Goal: Information Seeking & Learning: Learn about a topic

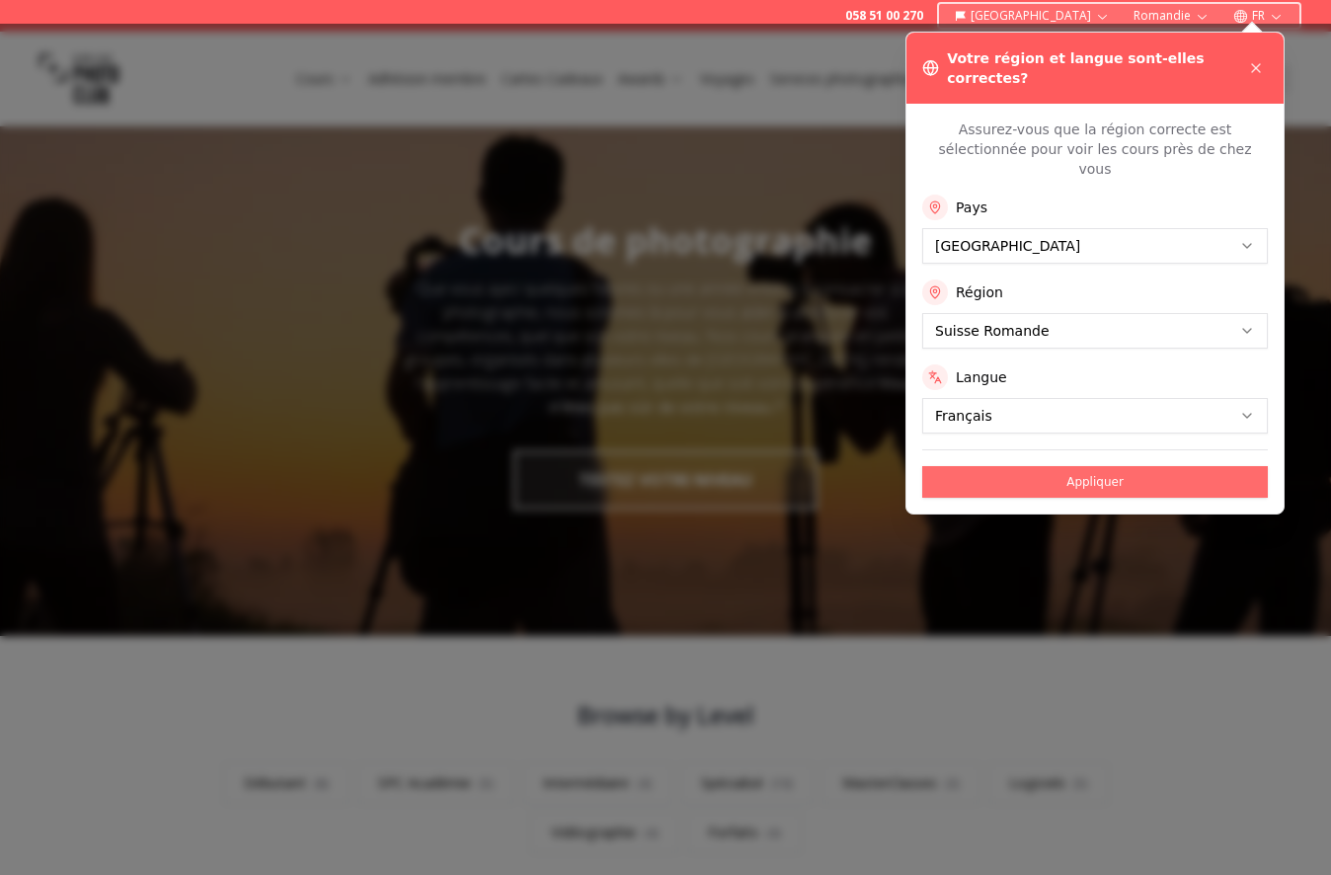
click at [1090, 466] on button "Appliquer" at bounding box center [1096, 482] width 346 height 32
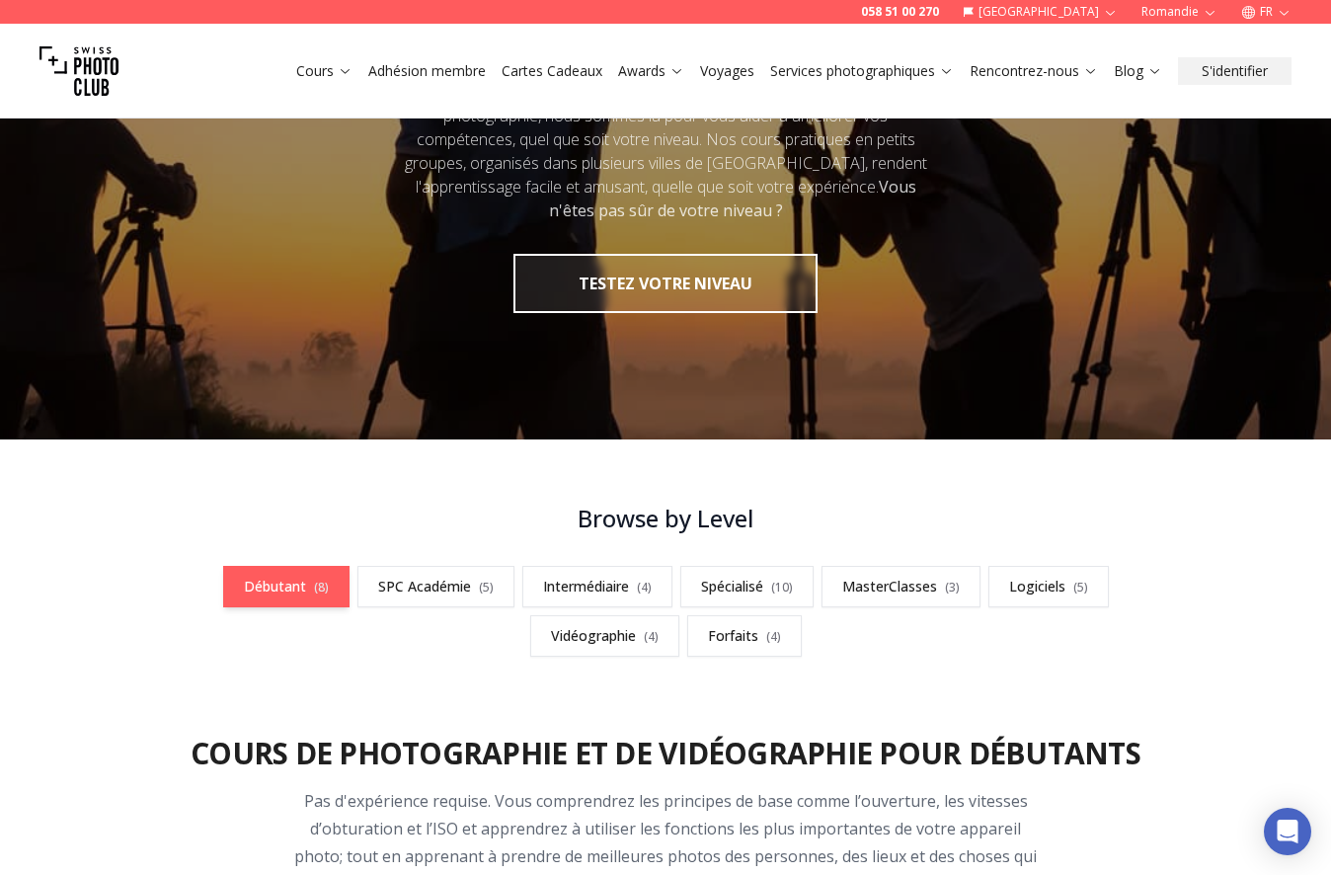
click at [333, 576] on link "Débutant ( 8 )" at bounding box center [286, 586] width 126 height 41
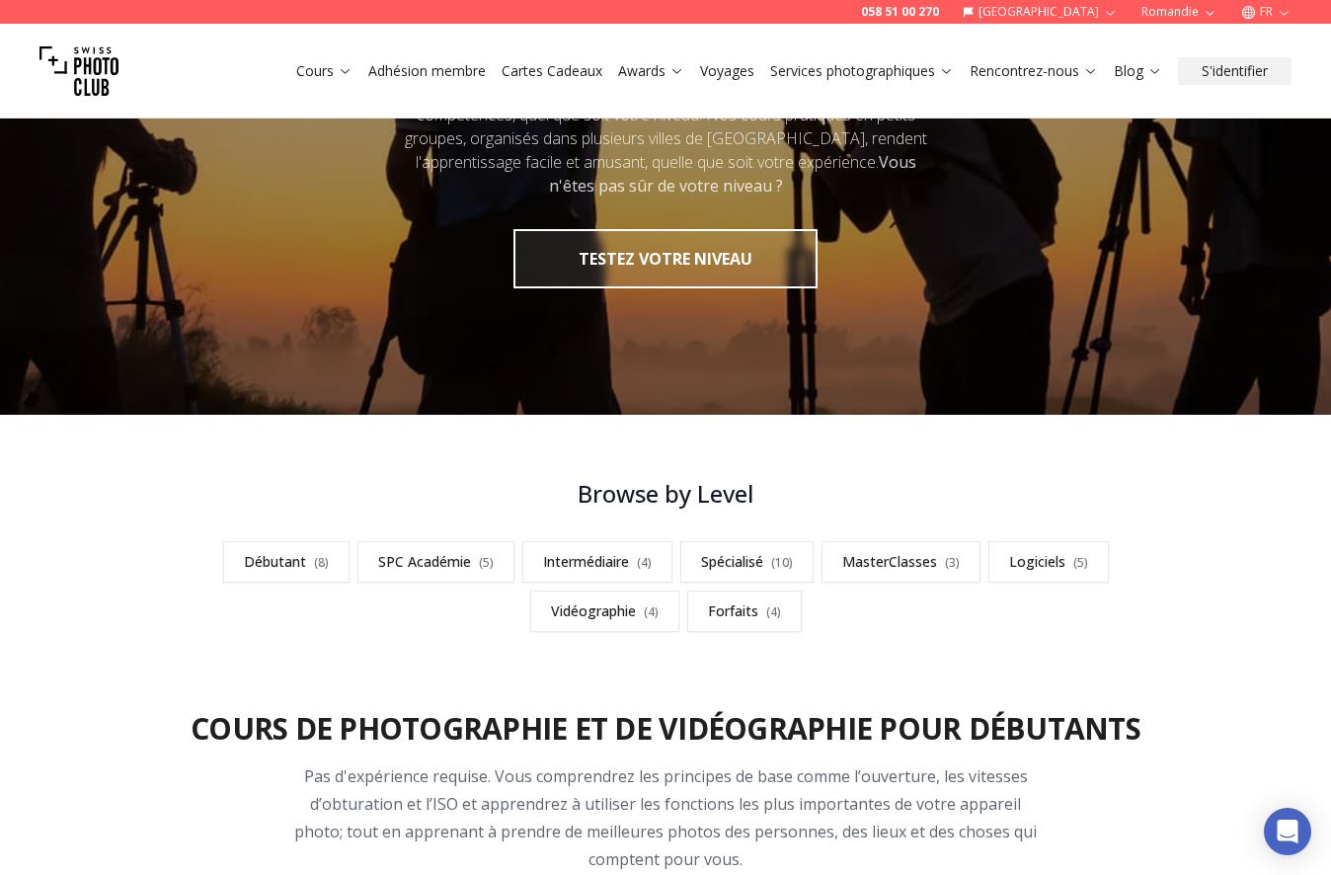
scroll to position [221, 0]
click at [645, 563] on span "( 4 )" at bounding box center [644, 562] width 15 height 17
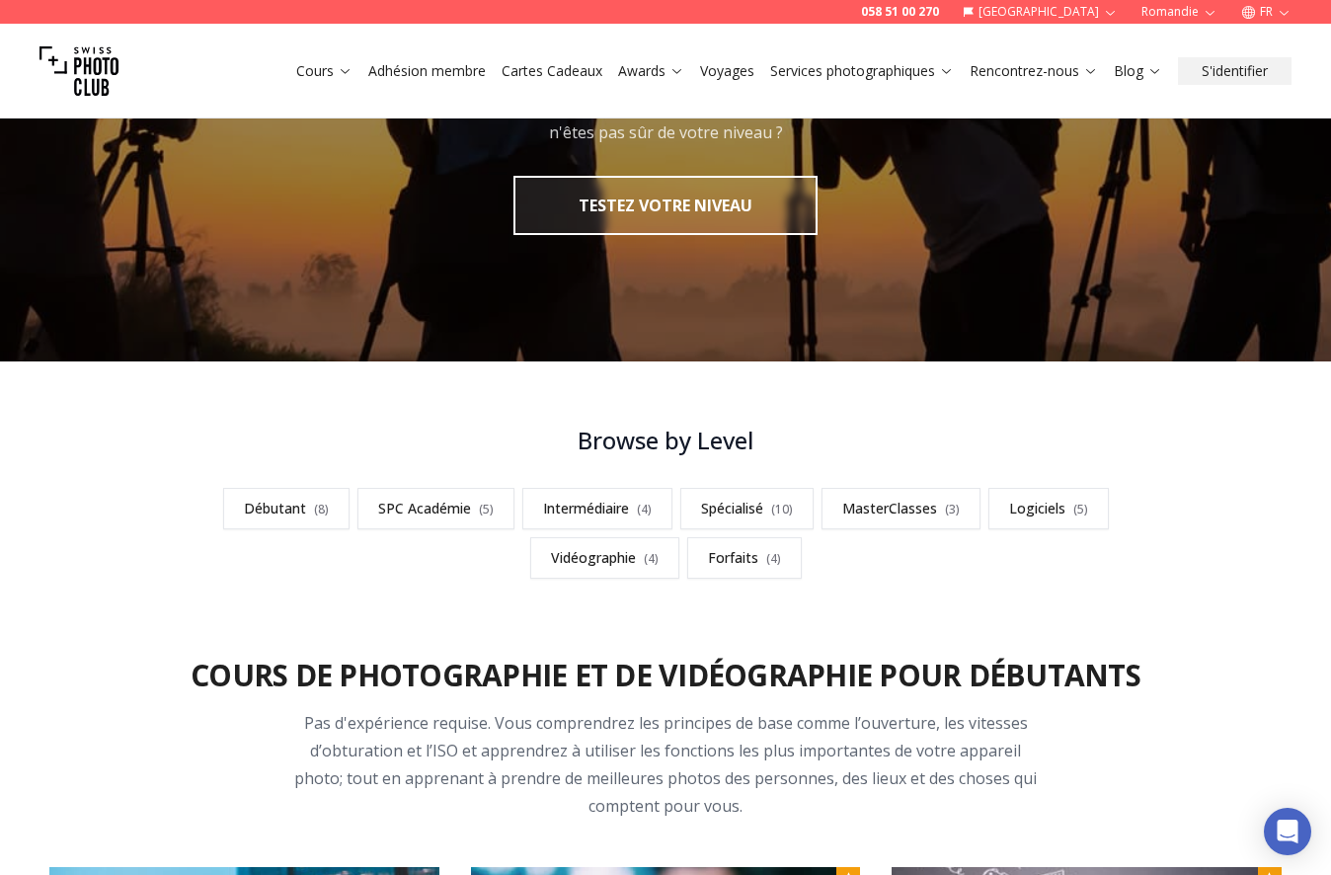
scroll to position [170, 0]
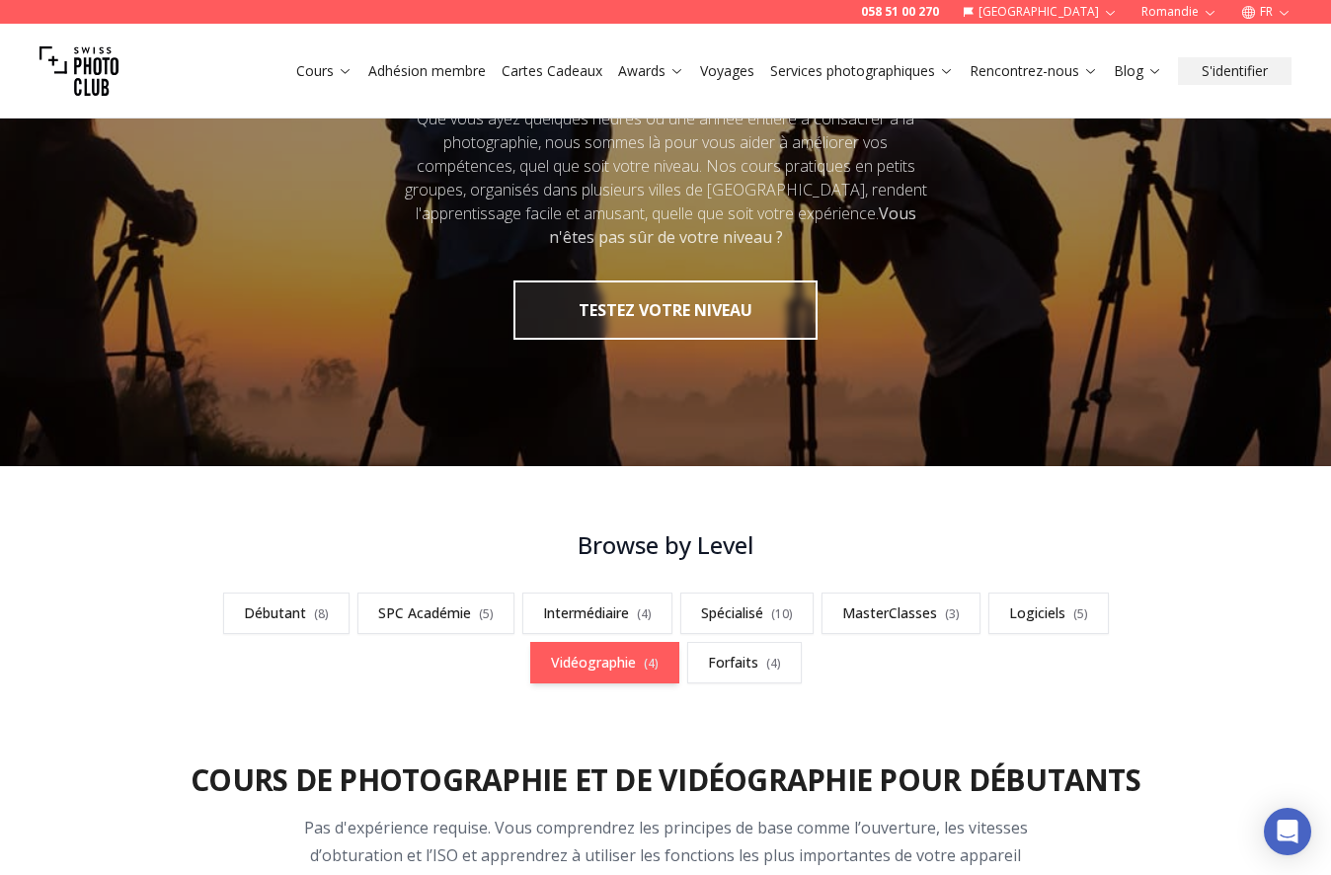
click at [550, 656] on link "Vidéographie ( 4 )" at bounding box center [604, 662] width 149 height 41
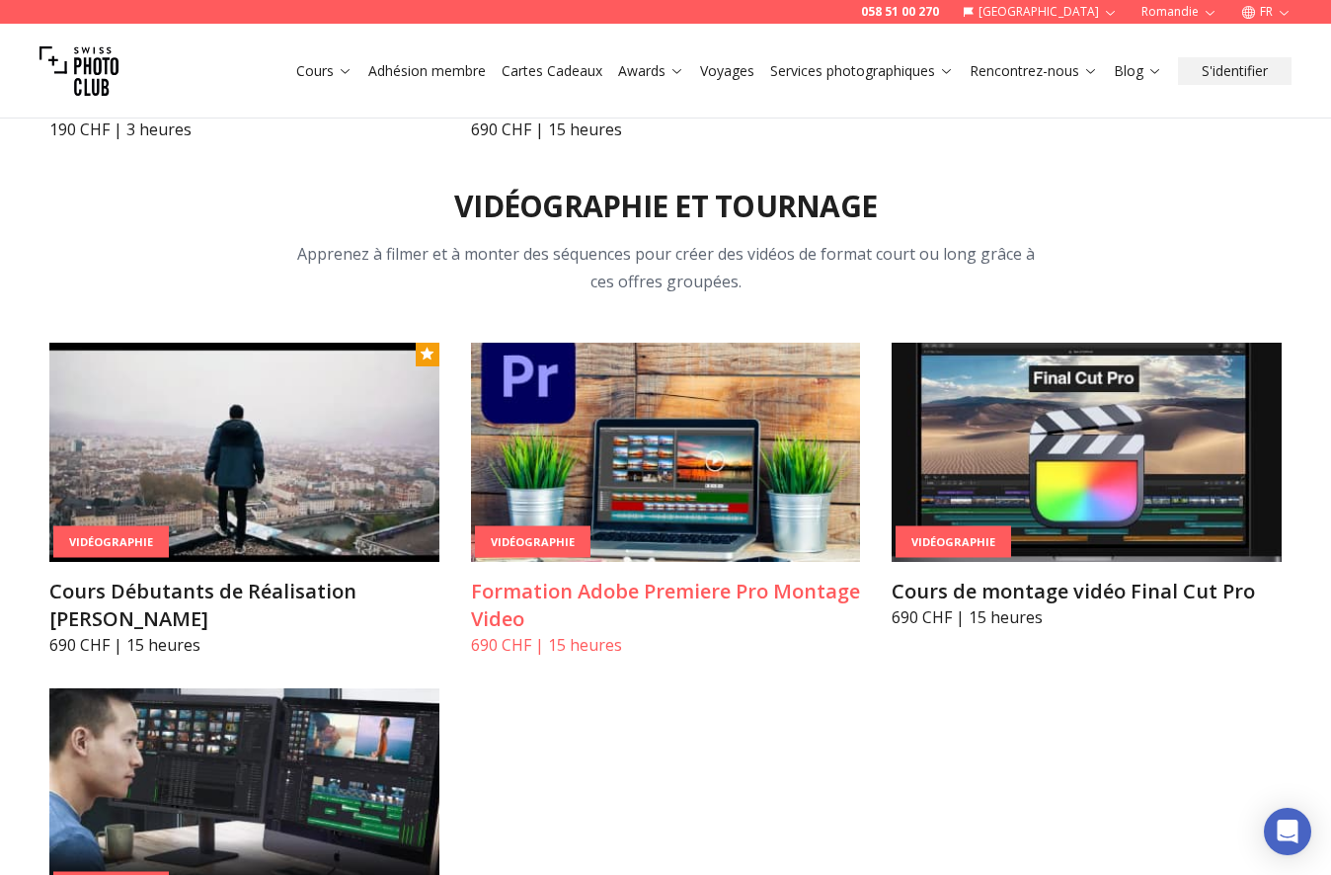
scroll to position [6819, 0]
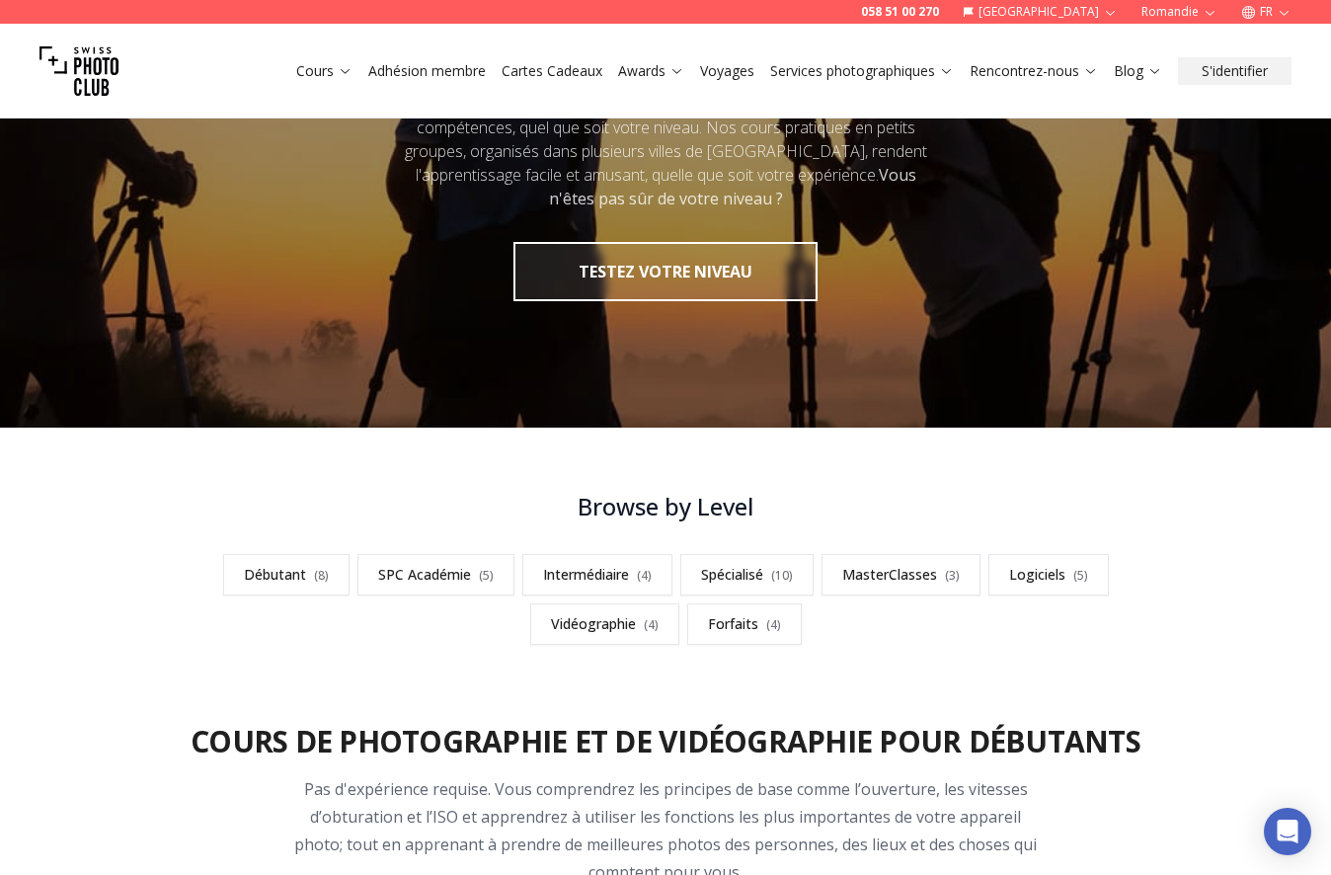
scroll to position [197, 0]
